Goal: Task Accomplishment & Management: Use online tool/utility

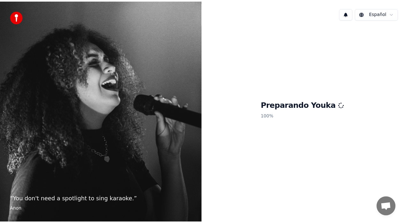
scroll to position [645, 0]
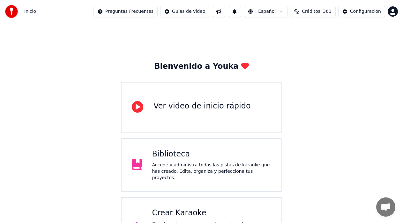
click at [319, 13] on span "Créditos" at bounding box center [311, 11] width 19 height 6
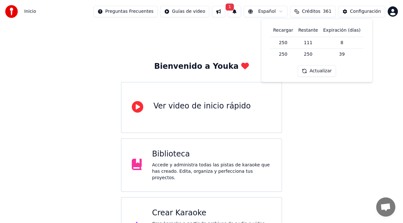
click at [303, 109] on div "Bienvenido a Youka Ver video de inicio rápido Biblioteca Accede y administra to…" at bounding box center [201, 140] width 403 height 234
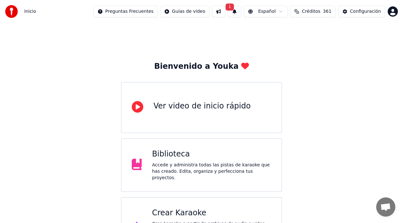
click at [241, 11] on button "1" at bounding box center [234, 11] width 13 height 11
click at [288, 34] on button "Actualizar" at bounding box center [289, 31] width 33 height 11
